Goal: Task Accomplishment & Management: Manage account settings

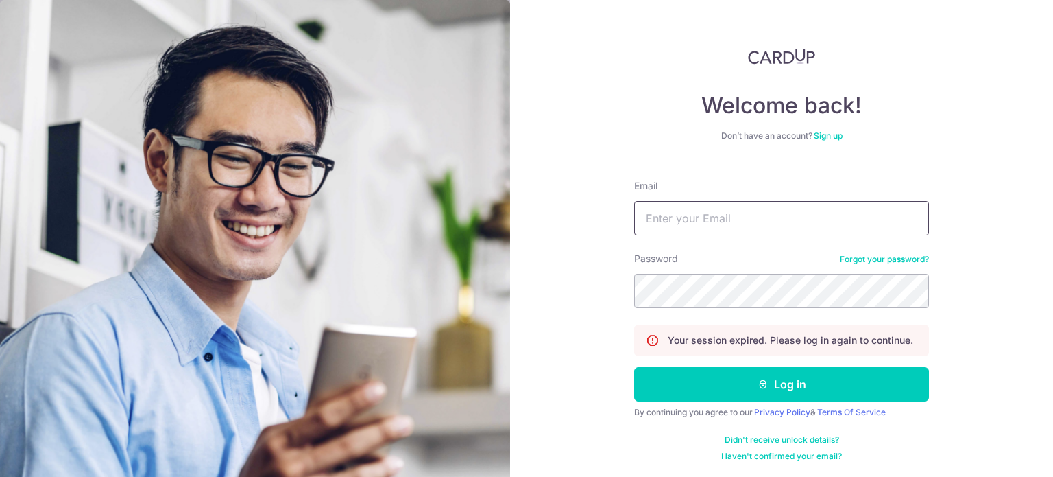
type input "[EMAIL_ADDRESS][DOMAIN_NAME]"
click at [796, 385] on button "Log in" at bounding box center [781, 384] width 295 height 34
